Goal: Transaction & Acquisition: Book appointment/travel/reservation

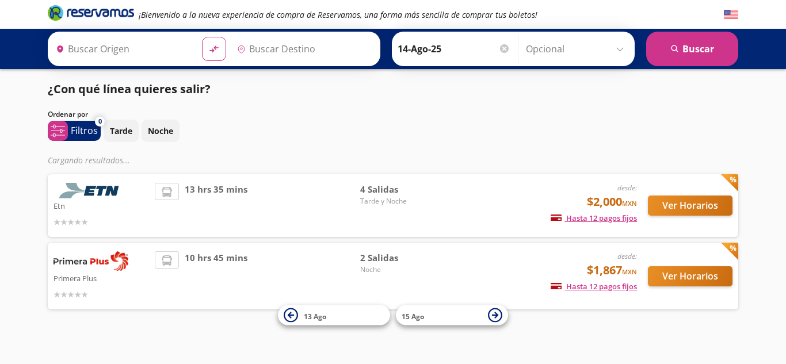
type input "[GEOGRAPHIC_DATA], [GEOGRAPHIC_DATA]"
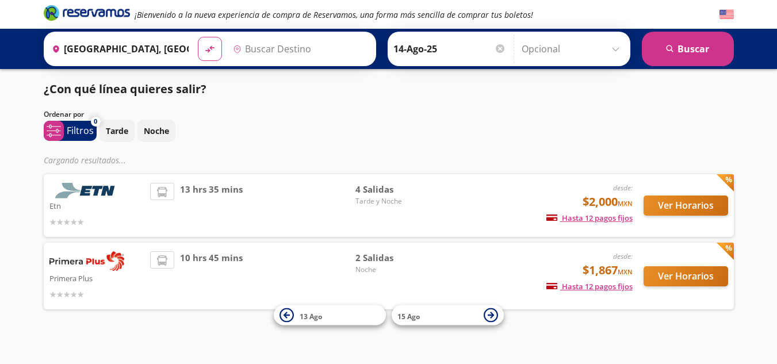
type input "[GEOGRAPHIC_DATA], [GEOGRAPHIC_DATA]"
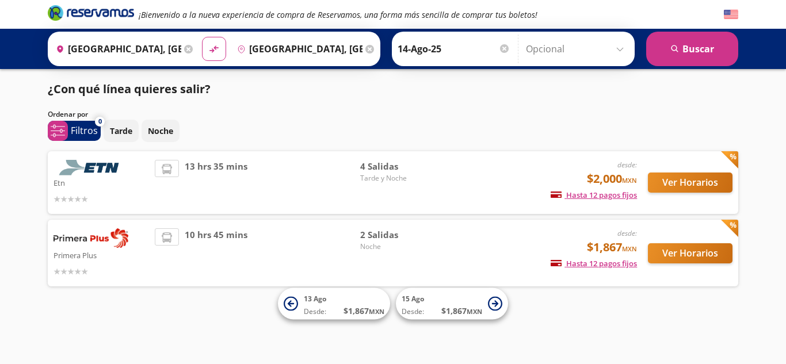
click at [330, 248] on div "10 hrs 45 mins" at bounding box center [257, 252] width 205 height 49
click at [671, 254] on button "Ver Horarios" at bounding box center [690, 253] width 85 height 20
click at [158, 130] on p "Noche" at bounding box center [160, 131] width 25 height 12
click at [465, 245] on div "desde: $1,867 MXN Hasta 12 pagos fijos Pagos fijos en compras mayores a $30 MXN…" at bounding box center [541, 252] width 190 height 49
click at [703, 249] on button "Ver Horarios" at bounding box center [690, 253] width 85 height 20
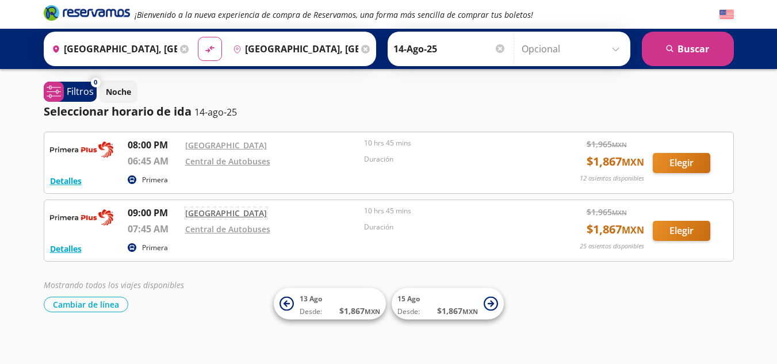
click at [221, 212] on link "[GEOGRAPHIC_DATA]" at bounding box center [226, 213] width 82 height 11
click at [226, 212] on link "[GEOGRAPHIC_DATA]" at bounding box center [226, 213] width 82 height 11
click at [678, 227] on button "Elegir" at bounding box center [682, 231] width 58 height 20
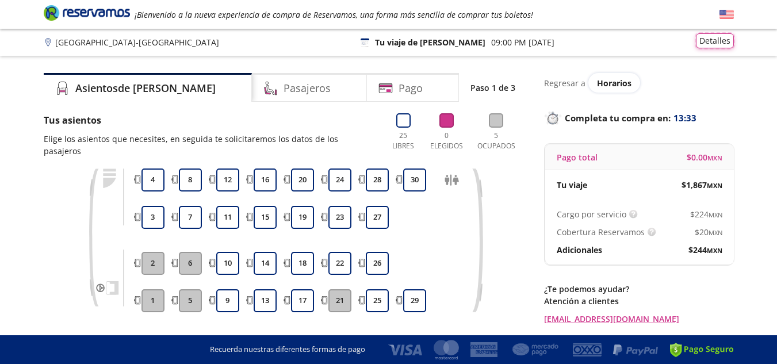
click at [721, 39] on button "Detalles" at bounding box center [715, 40] width 38 height 15
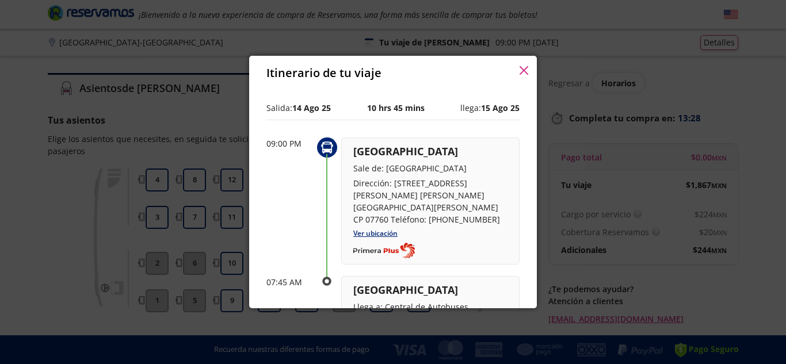
click at [524, 68] on icon "button" at bounding box center [523, 70] width 9 height 9
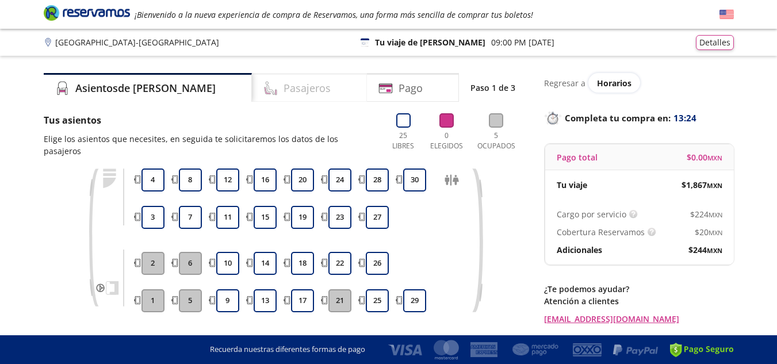
click at [284, 85] on h4 "Pasajeros" at bounding box center [307, 89] width 47 height 16
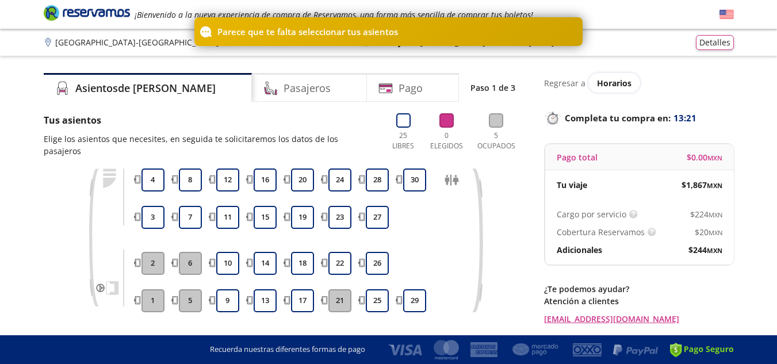
click at [56, 177] on div "1 2 3 4 5 6 7 8 9 10 11 12 13 14 15 16 17 18 19 20 21 22 23 24 25 26 27 28 29 30" at bounding box center [285, 249] width 483 height 161
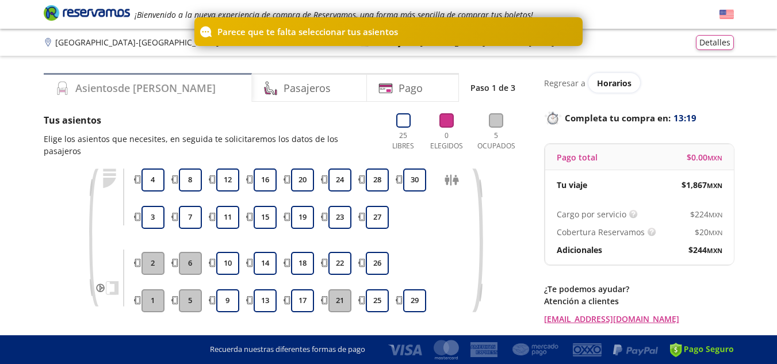
click at [91, 89] on h4 "Asientos de [PERSON_NAME]" at bounding box center [145, 89] width 140 height 16
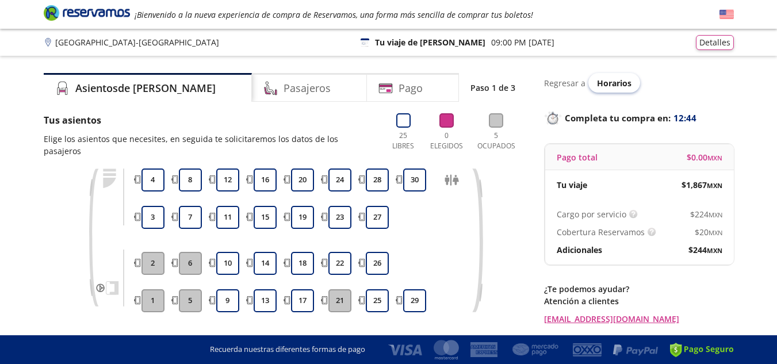
click at [608, 82] on span "Horarios" at bounding box center [614, 83] width 35 height 11
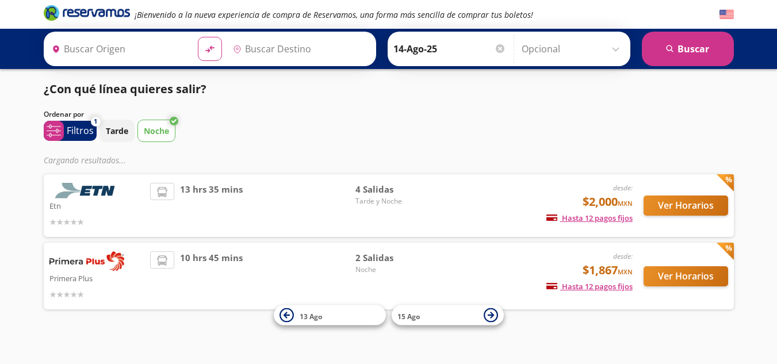
type input "[GEOGRAPHIC_DATA], [GEOGRAPHIC_DATA]"
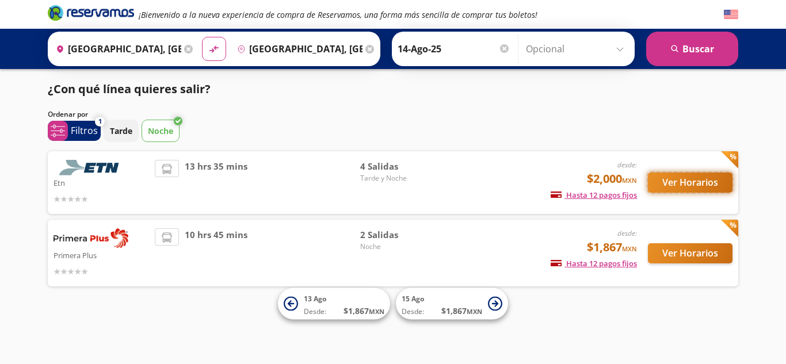
click at [699, 177] on button "Ver Horarios" at bounding box center [690, 183] width 85 height 20
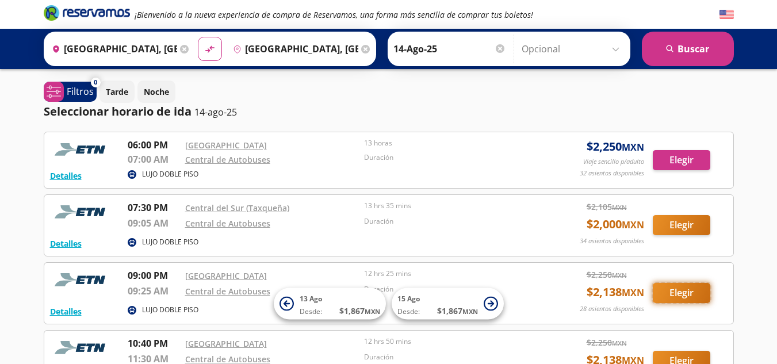
click at [679, 293] on button "Elegir" at bounding box center [682, 293] width 58 height 20
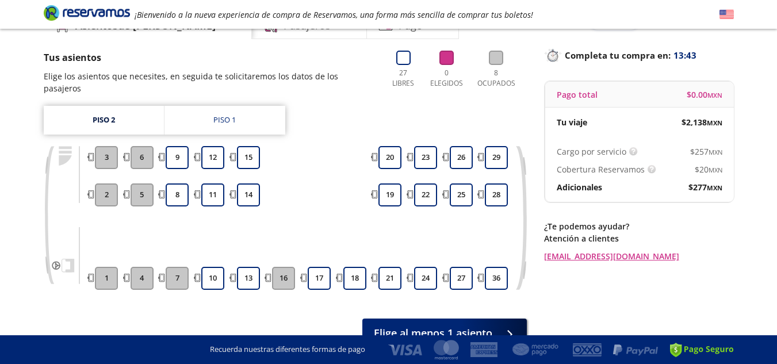
scroll to position [62, 0]
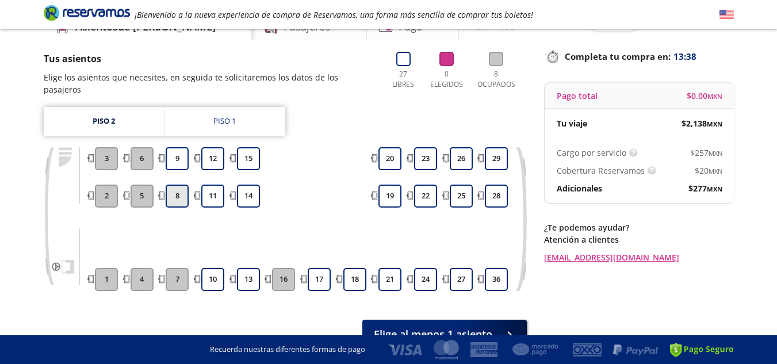
click at [177, 185] on button "8" at bounding box center [177, 196] width 23 height 23
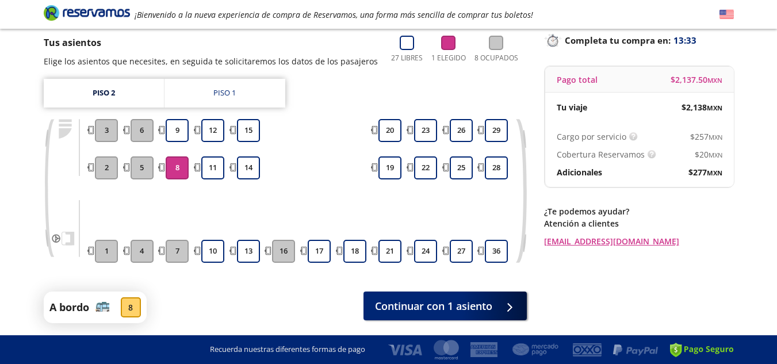
scroll to position [117, 0]
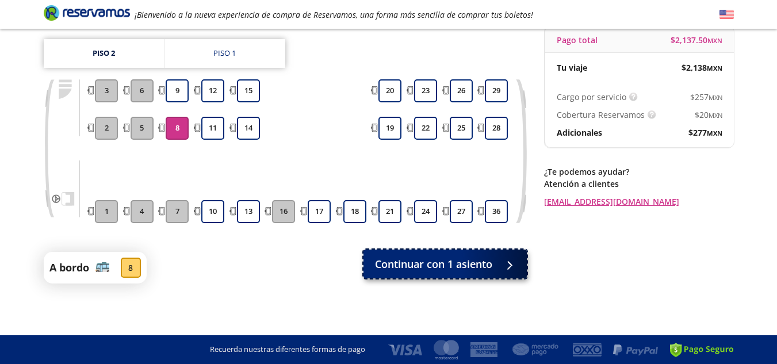
click at [462, 265] on span "Continuar con 1 asiento" at bounding box center [433, 264] width 117 height 16
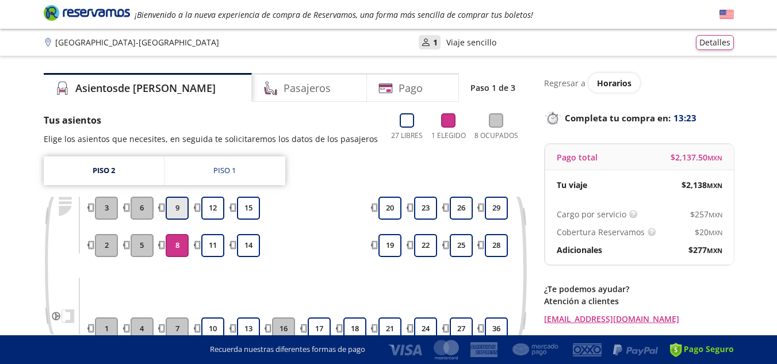
click at [179, 206] on button "9" at bounding box center [177, 208] width 23 height 23
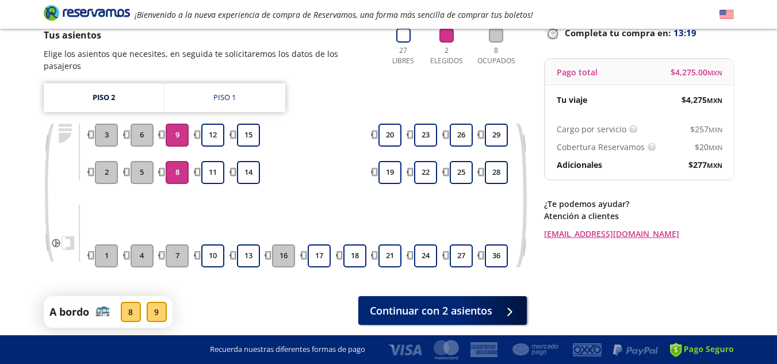
scroll to position [93, 0]
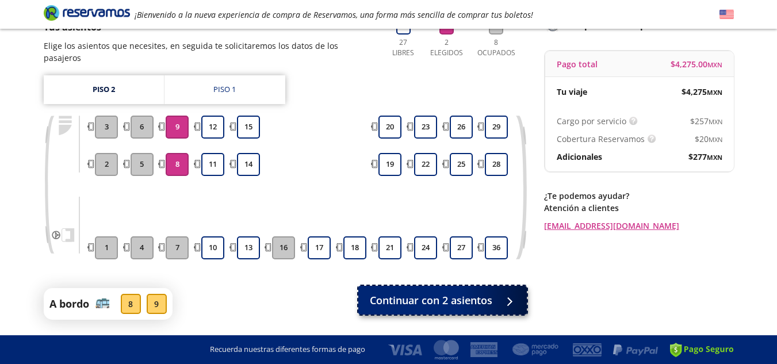
click at [453, 293] on span "Continuar con 2 asientos" at bounding box center [431, 301] width 122 height 16
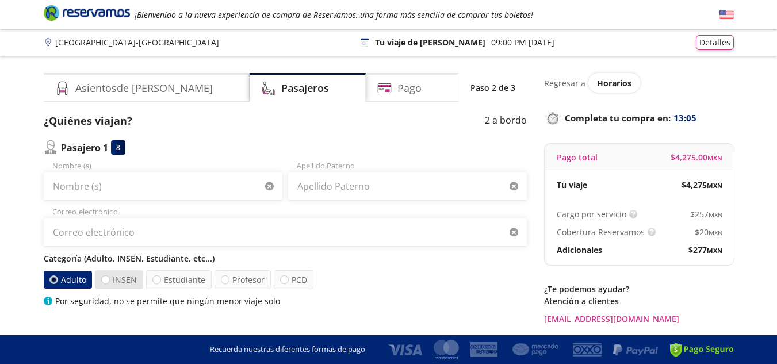
click at [125, 279] on label "INSEN" at bounding box center [119, 279] width 48 height 19
click at [109, 279] on input "INSEN" at bounding box center [105, 279] width 7 height 7
radio input "true"
radio input "false"
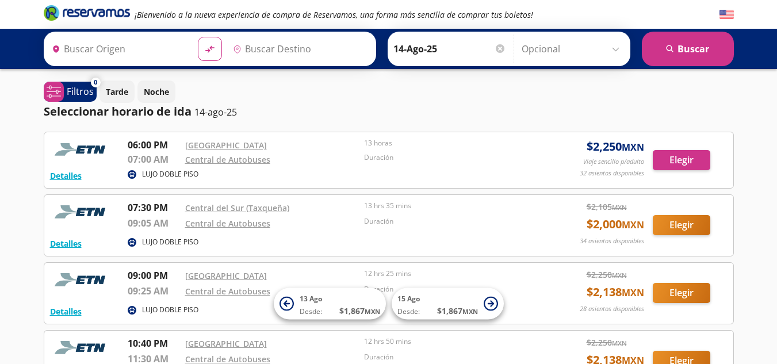
type input "[GEOGRAPHIC_DATA], [GEOGRAPHIC_DATA]"
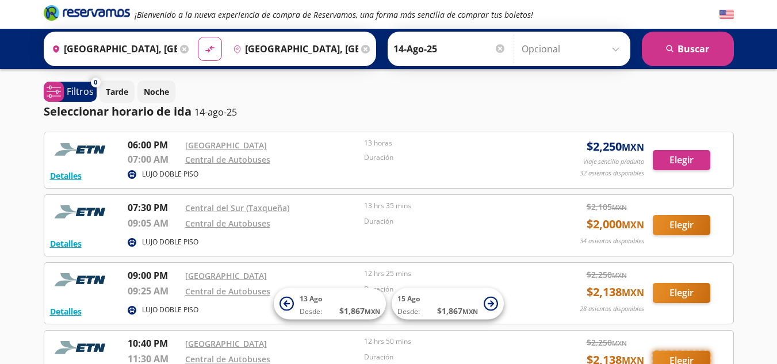
click at [673, 356] on button "Elegir" at bounding box center [682, 361] width 58 height 20
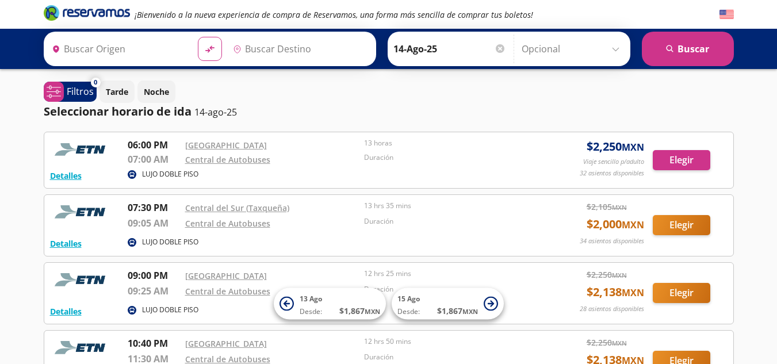
type input "[GEOGRAPHIC_DATA], [GEOGRAPHIC_DATA]"
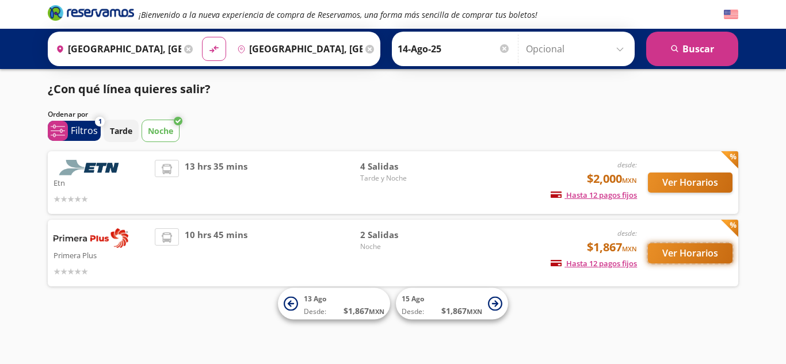
click at [713, 251] on button "Ver Horarios" at bounding box center [690, 253] width 85 height 20
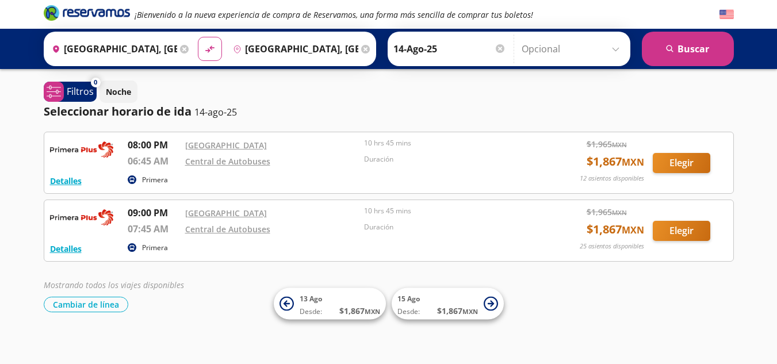
click at [713, 251] on div "Detalles Primera 09:00 PM [GEOGRAPHIC_DATA] 07:45 AM Central de Autobuses 10 hr…" at bounding box center [388, 230] width 677 height 49
click at [687, 228] on button "Elegir" at bounding box center [682, 231] width 58 height 20
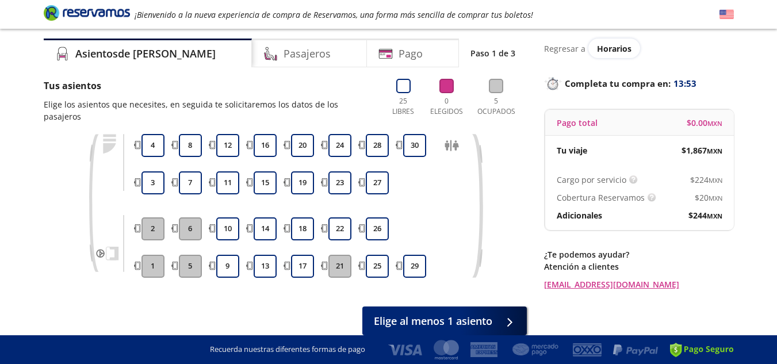
scroll to position [35, 0]
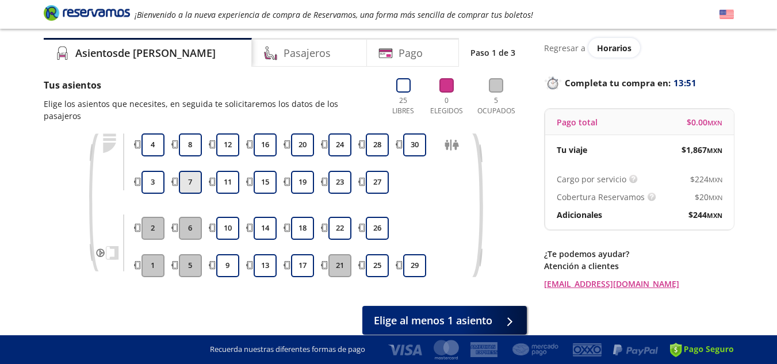
click at [189, 171] on button "7" at bounding box center [190, 182] width 23 height 23
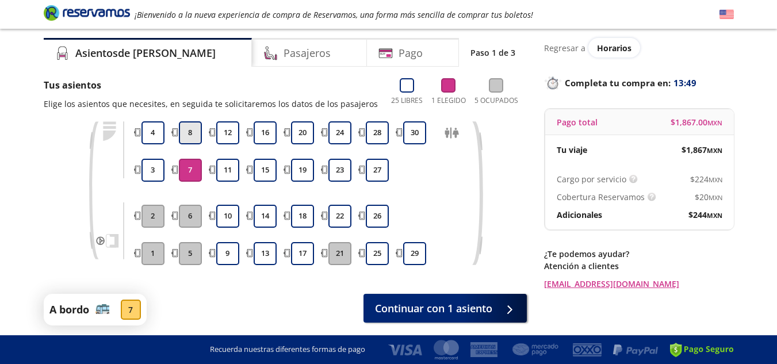
click at [189, 133] on button "8" at bounding box center [190, 132] width 23 height 23
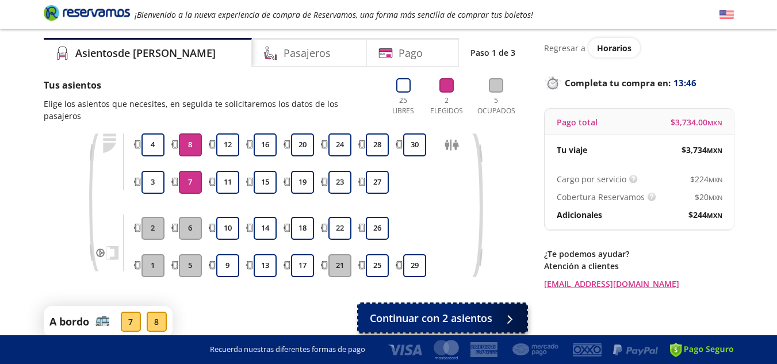
click at [453, 311] on span "Continuar con 2 asientos" at bounding box center [431, 319] width 122 height 16
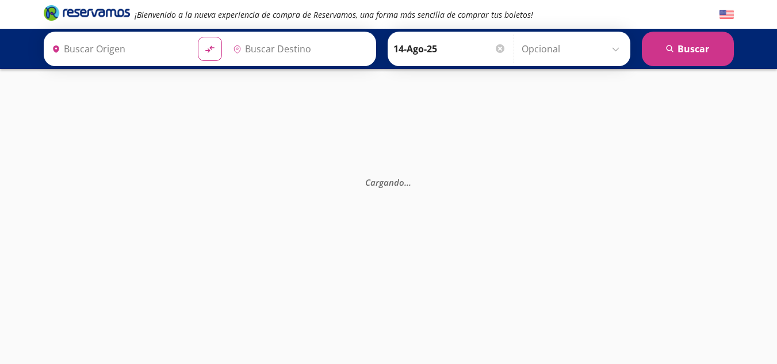
type input "[GEOGRAPHIC_DATA], [GEOGRAPHIC_DATA]"
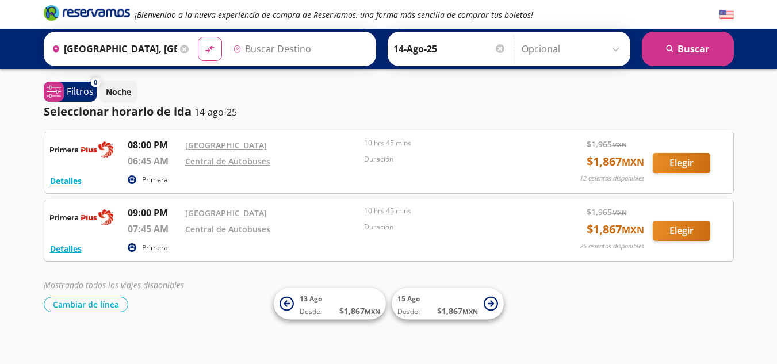
type input "[GEOGRAPHIC_DATA], [GEOGRAPHIC_DATA]"
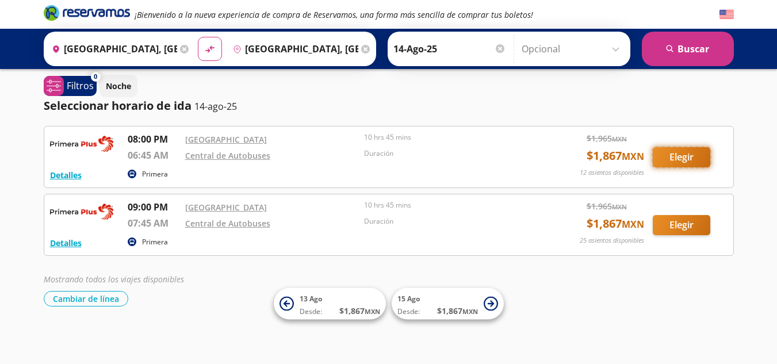
click at [674, 156] on button "Elegir" at bounding box center [682, 157] width 58 height 20
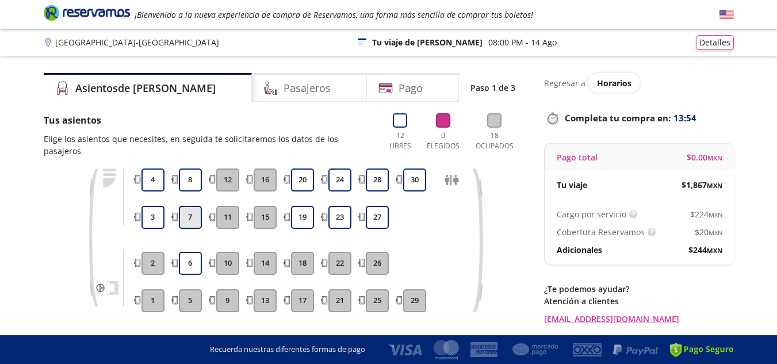
click at [192, 206] on button "7" at bounding box center [190, 217] width 23 height 23
click at [193, 169] on button "8" at bounding box center [190, 180] width 23 height 23
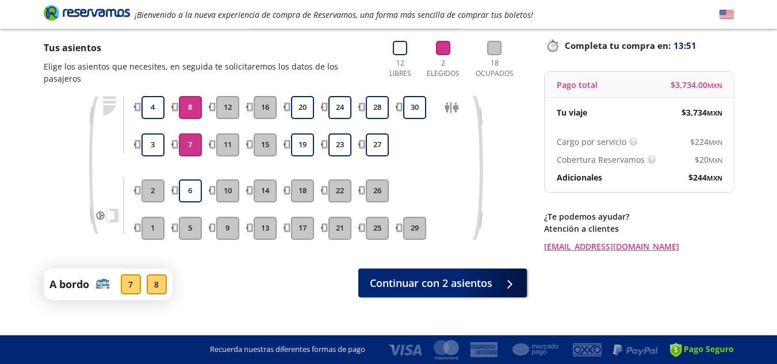
scroll to position [77, 0]
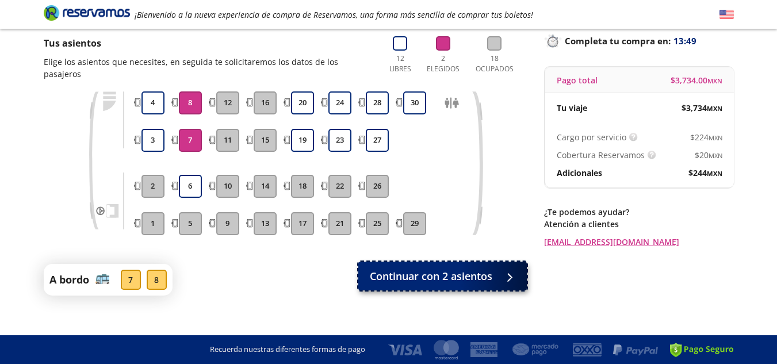
click at [447, 269] on span "Continuar con 2 asientos" at bounding box center [431, 277] width 122 height 16
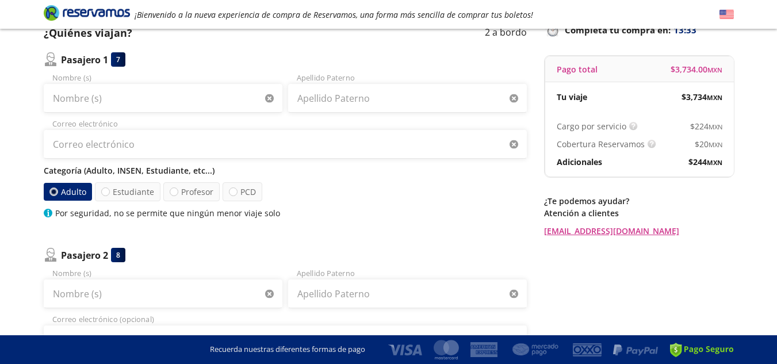
scroll to position [90, 0]
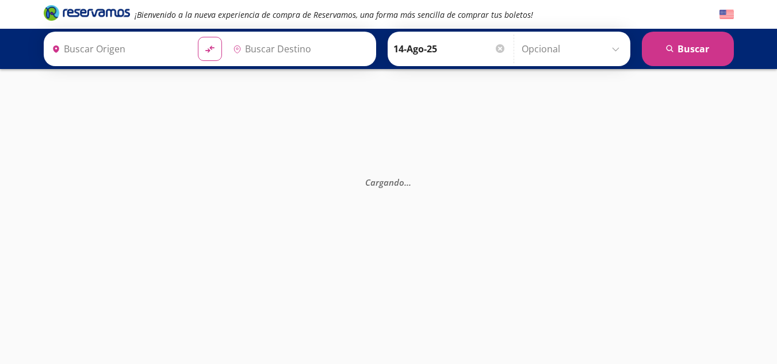
type input "[GEOGRAPHIC_DATA], [GEOGRAPHIC_DATA]"
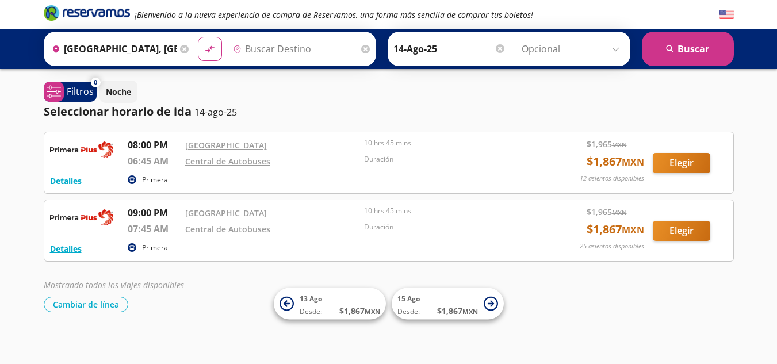
type input "[GEOGRAPHIC_DATA], [GEOGRAPHIC_DATA]"
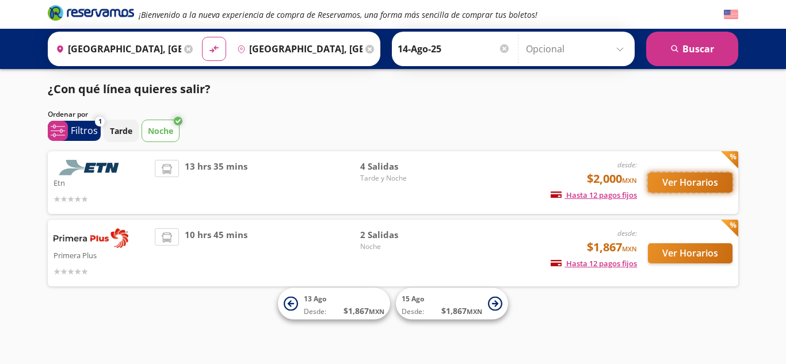
click at [681, 181] on button "Ver Horarios" at bounding box center [690, 183] width 85 height 20
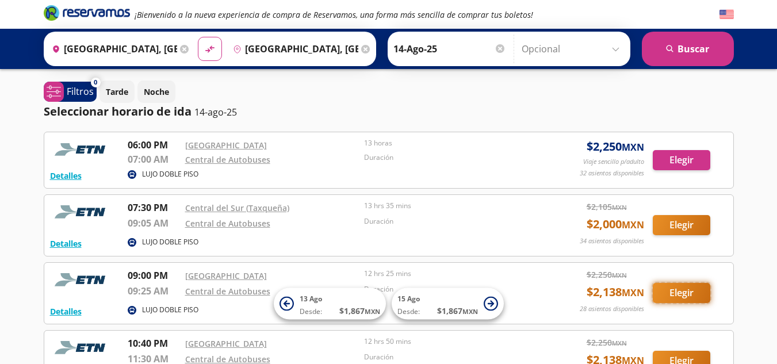
click at [698, 288] on button "Elegir" at bounding box center [682, 293] width 58 height 20
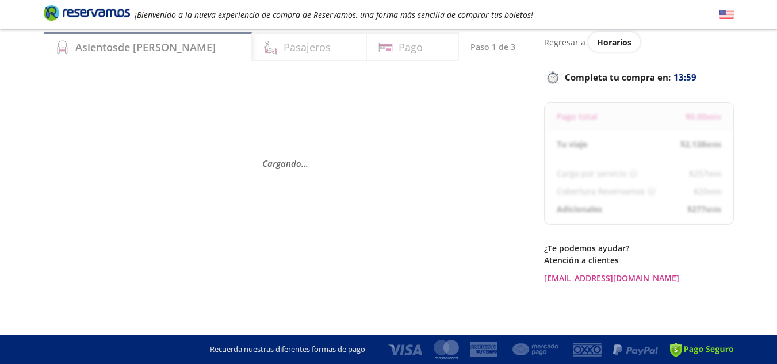
scroll to position [41, 0]
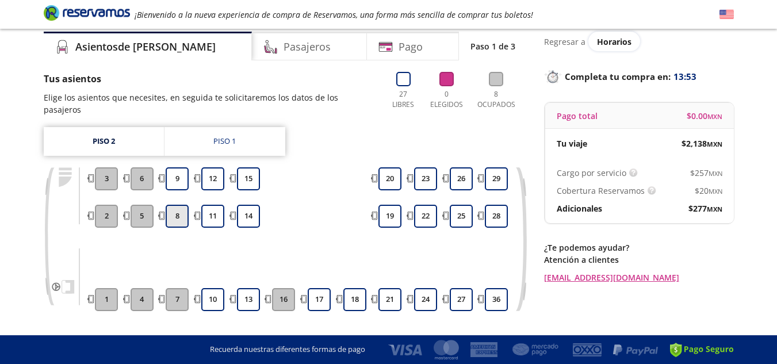
click at [178, 205] on button "8" at bounding box center [177, 216] width 23 height 23
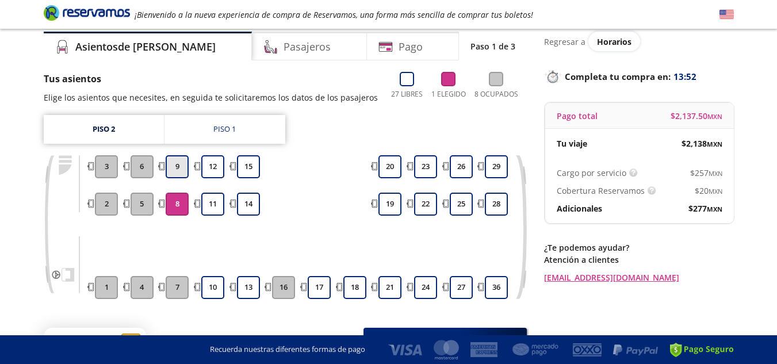
click at [177, 168] on button "9" at bounding box center [177, 166] width 23 height 23
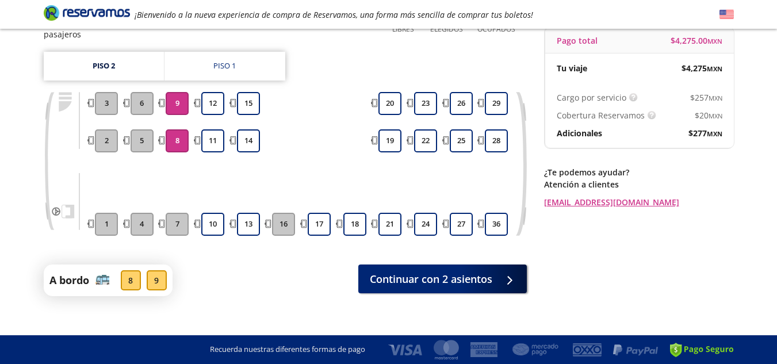
scroll to position [117, 0]
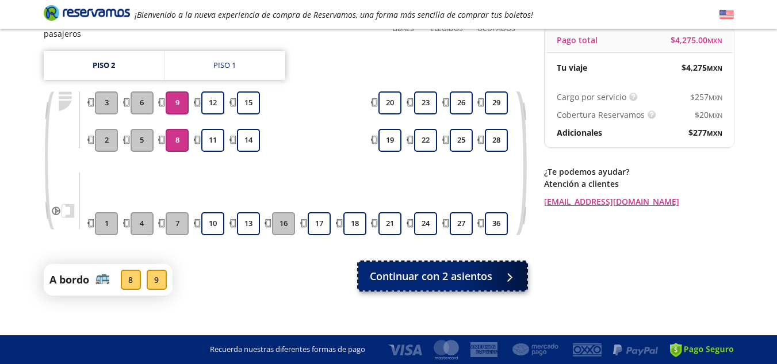
click at [455, 269] on span "Continuar con 2 asientos" at bounding box center [431, 277] width 122 height 16
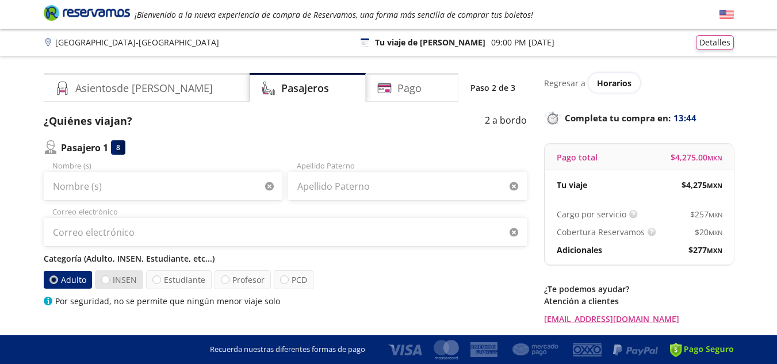
click at [122, 275] on label "INSEN" at bounding box center [119, 279] width 48 height 19
click at [109, 276] on input "INSEN" at bounding box center [105, 279] width 7 height 7
radio input "true"
radio input "false"
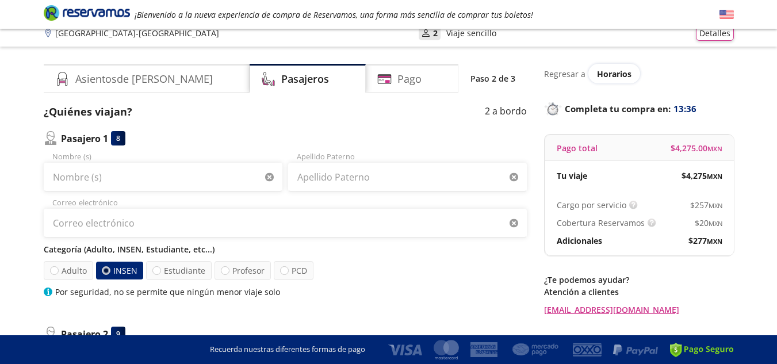
scroll to position [3, 0]
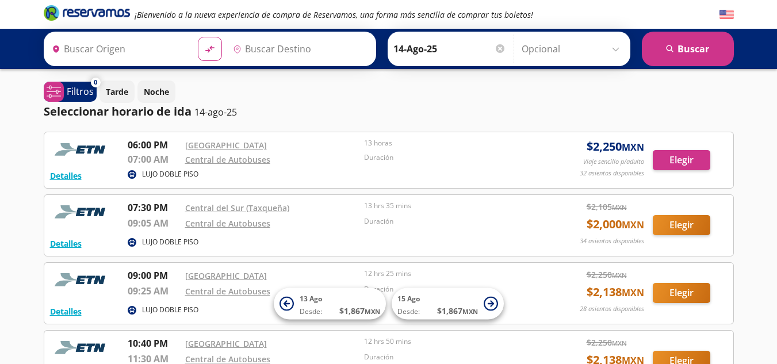
type input "[GEOGRAPHIC_DATA], [GEOGRAPHIC_DATA]"
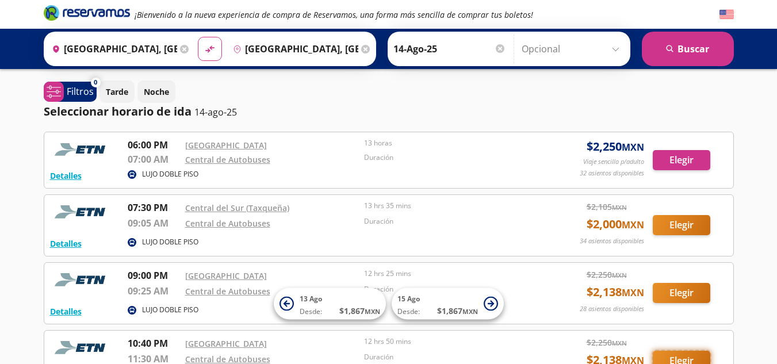
click at [692, 358] on button "Elegir" at bounding box center [682, 361] width 58 height 20
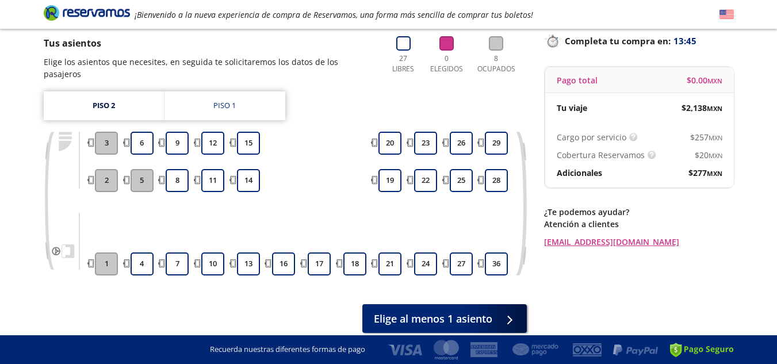
scroll to position [76, 0]
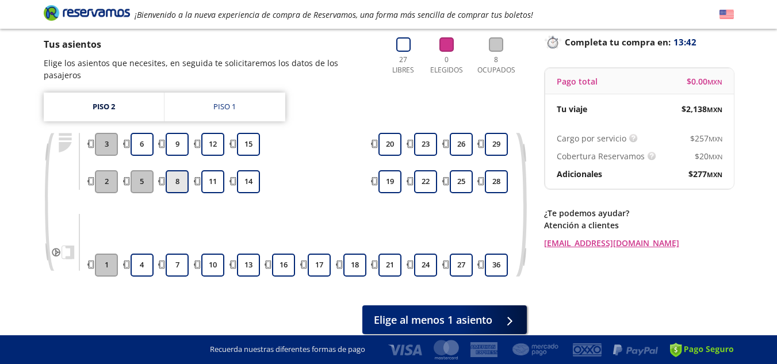
click at [181, 170] on button "8" at bounding box center [177, 181] width 23 height 23
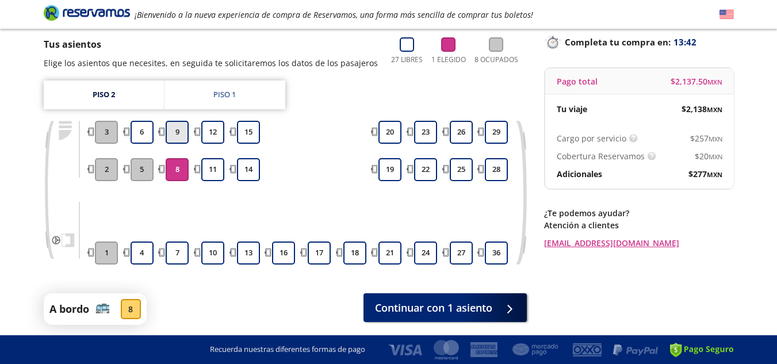
click at [178, 131] on button "9" at bounding box center [177, 132] width 23 height 23
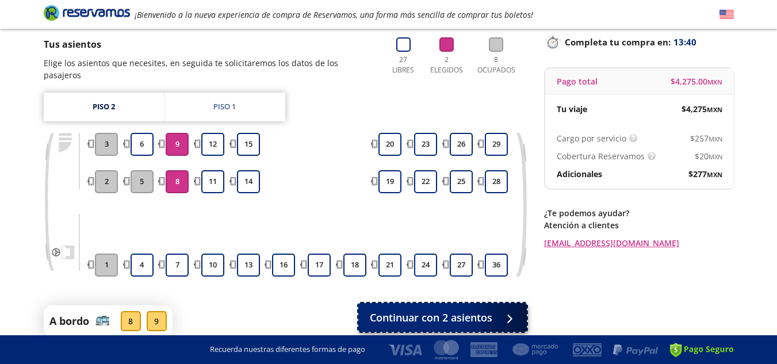
click at [474, 310] on span "Continuar con 2 asientos" at bounding box center [431, 318] width 122 height 16
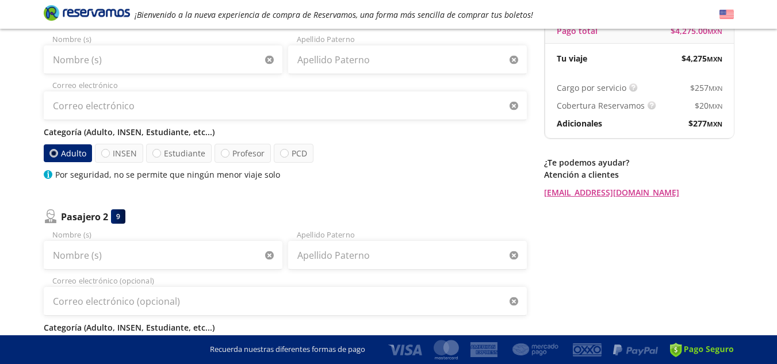
scroll to position [129, 0]
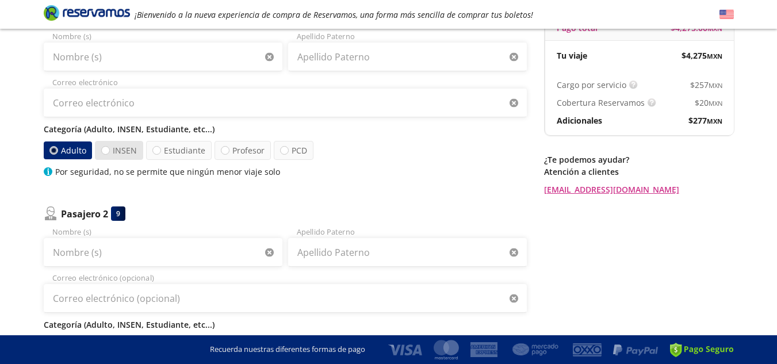
click at [123, 149] on label "INSEN" at bounding box center [119, 150] width 48 height 19
click at [109, 149] on input "INSEN" at bounding box center [105, 150] width 7 height 7
radio input "true"
radio input "false"
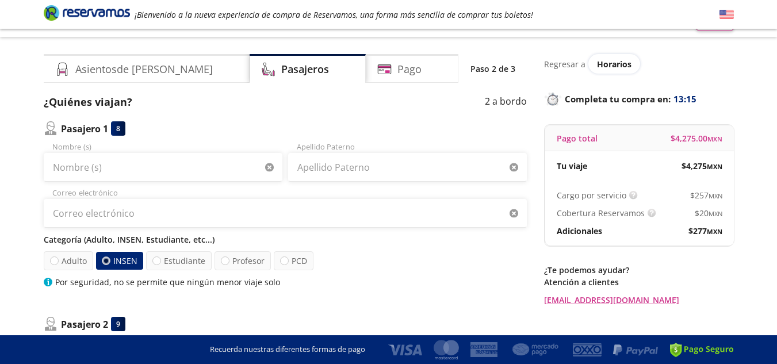
scroll to position [0, 0]
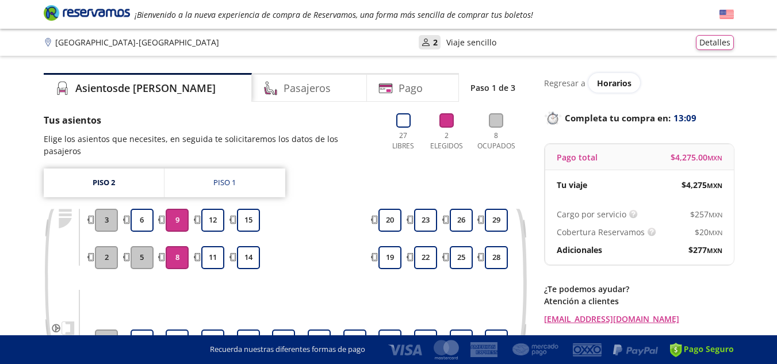
click at [141, 247] on button "5" at bounding box center [142, 257] width 23 height 23
click at [143, 209] on button "6" at bounding box center [142, 220] width 23 height 23
click at [181, 209] on button "9" at bounding box center [177, 220] width 23 height 23
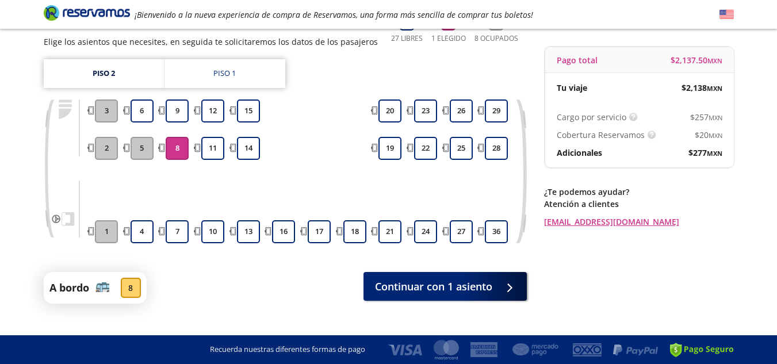
scroll to position [117, 0]
